Goal: Share content: Share content

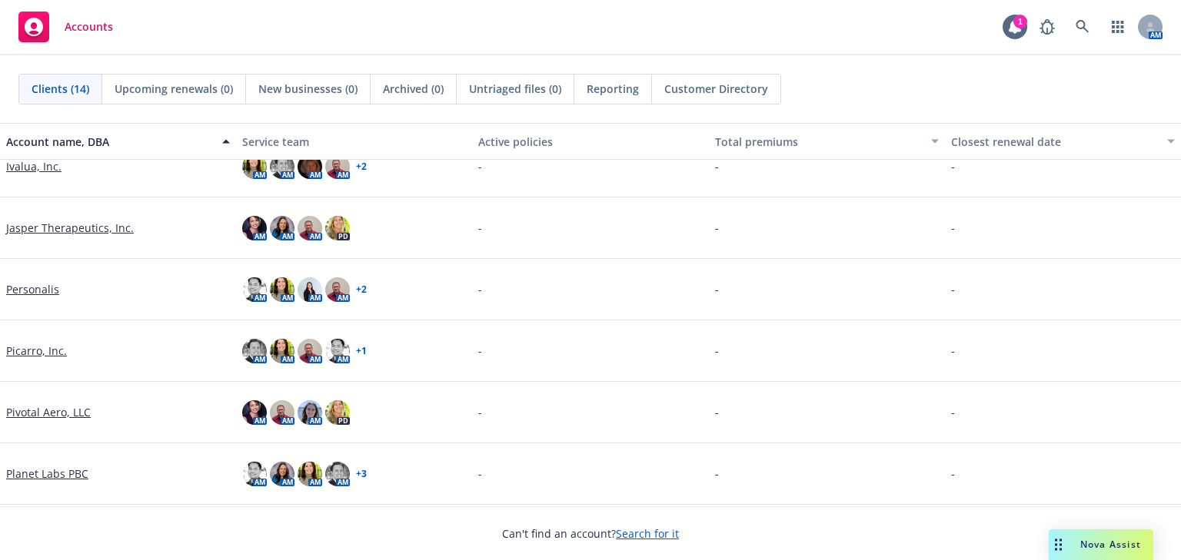
scroll to position [514, 0]
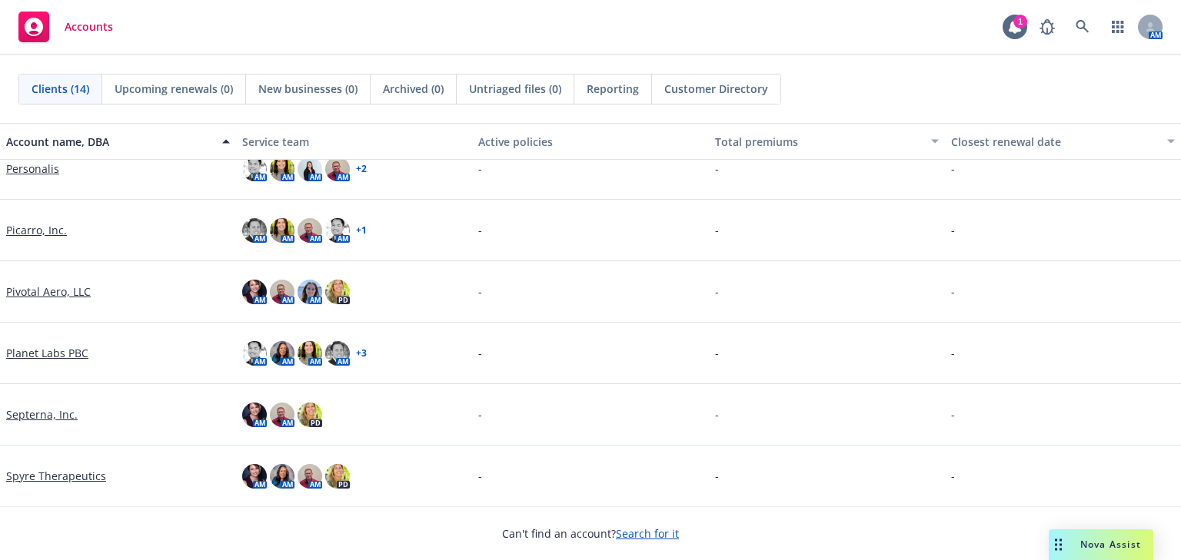
click at [27, 231] on link "Picarro, Inc." at bounding box center [36, 230] width 61 height 16
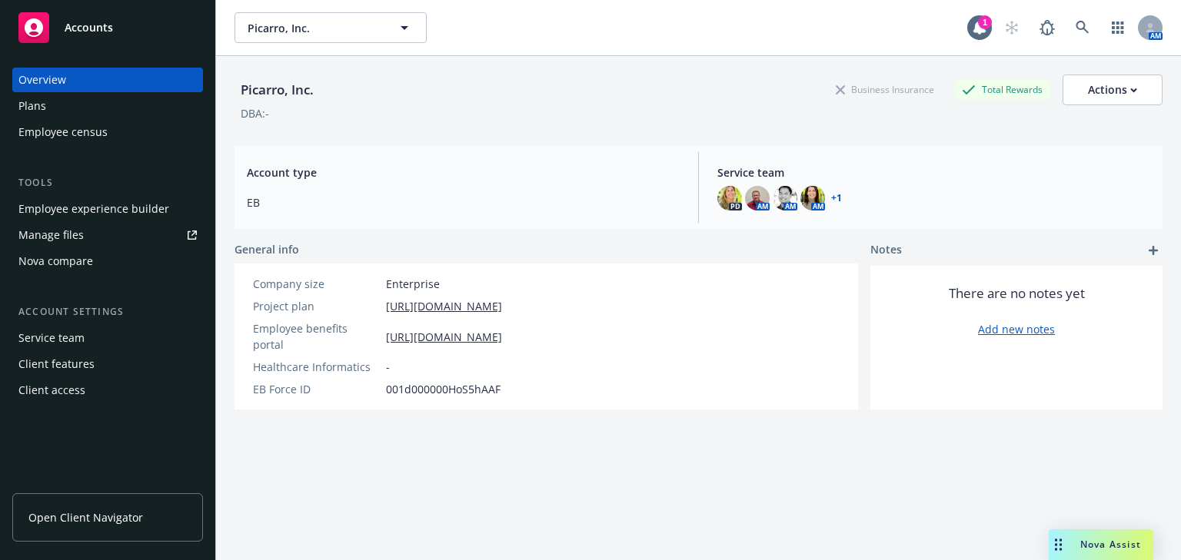
click at [48, 207] on div "Employee experience builder" at bounding box center [93, 209] width 151 height 25
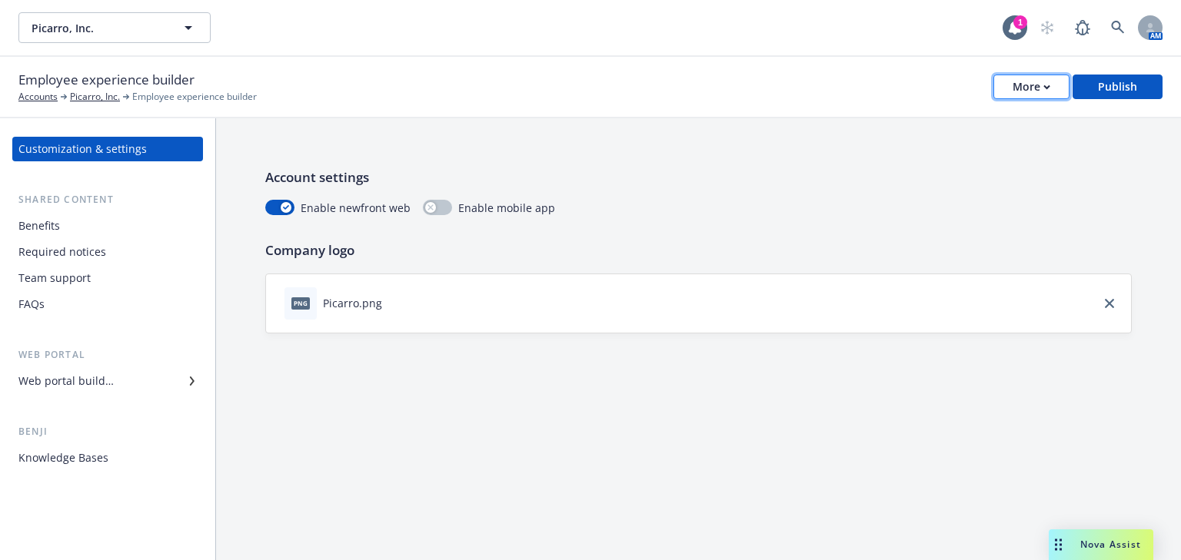
click at [1061, 85] on button "More" at bounding box center [1031, 87] width 76 height 25
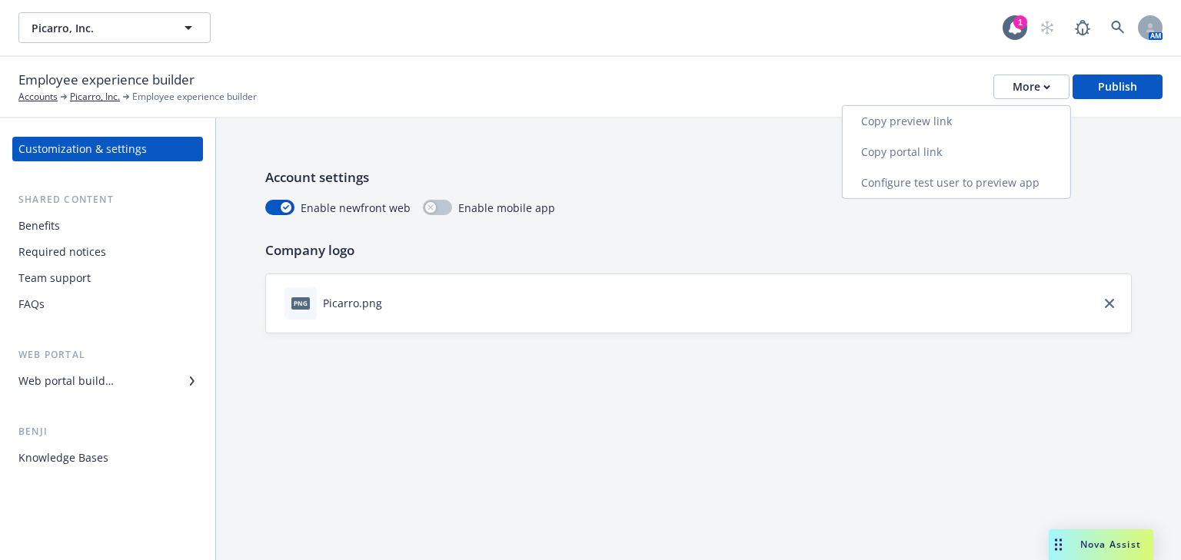
click at [913, 151] on link "Copy portal link" at bounding box center [957, 152] width 228 height 31
